Goal: Navigation & Orientation: Find specific page/section

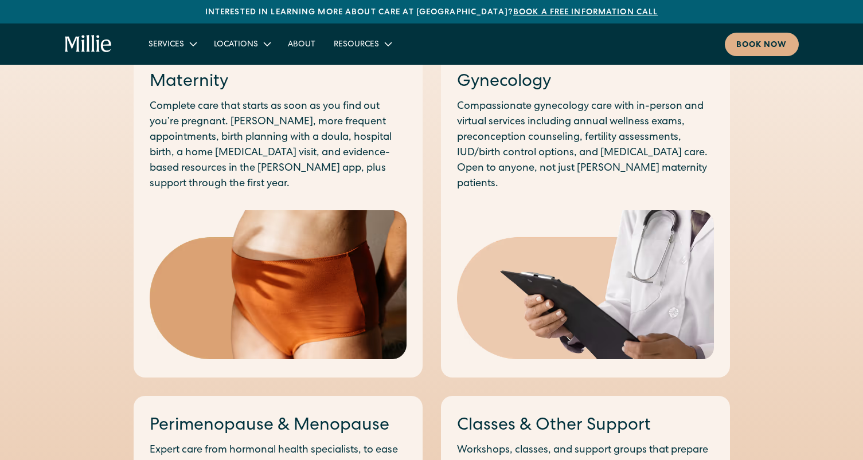
scroll to position [670, 0]
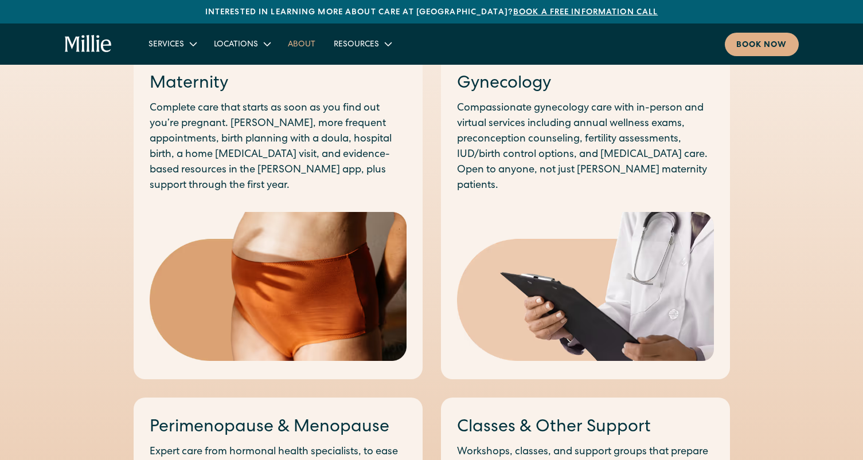
click at [290, 44] on link "About" at bounding box center [302, 43] width 46 height 19
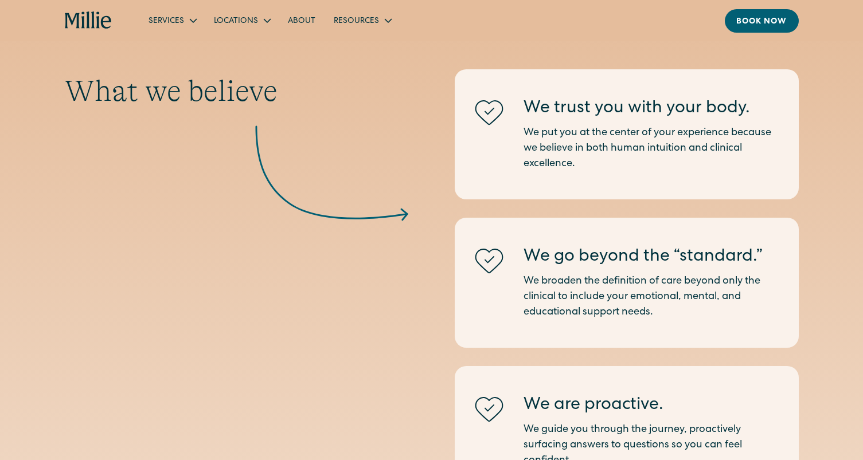
scroll to position [1176, 0]
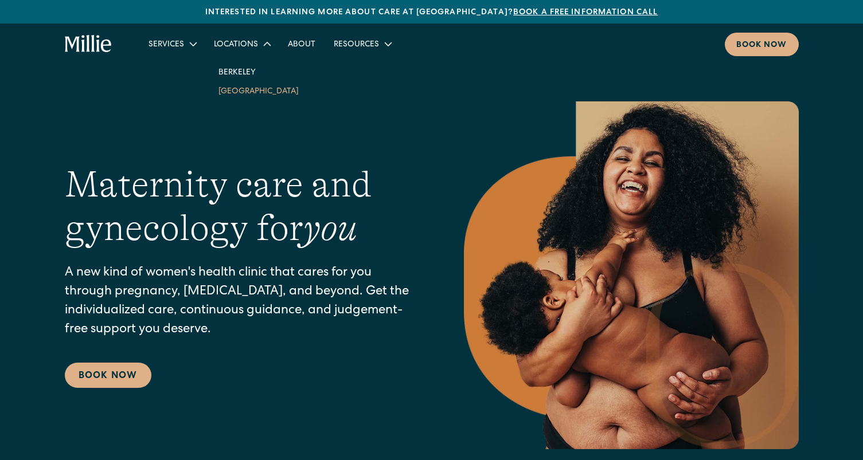
click at [243, 94] on link "[GEOGRAPHIC_DATA]" at bounding box center [258, 90] width 99 height 19
